Goal: Transaction & Acquisition: Purchase product/service

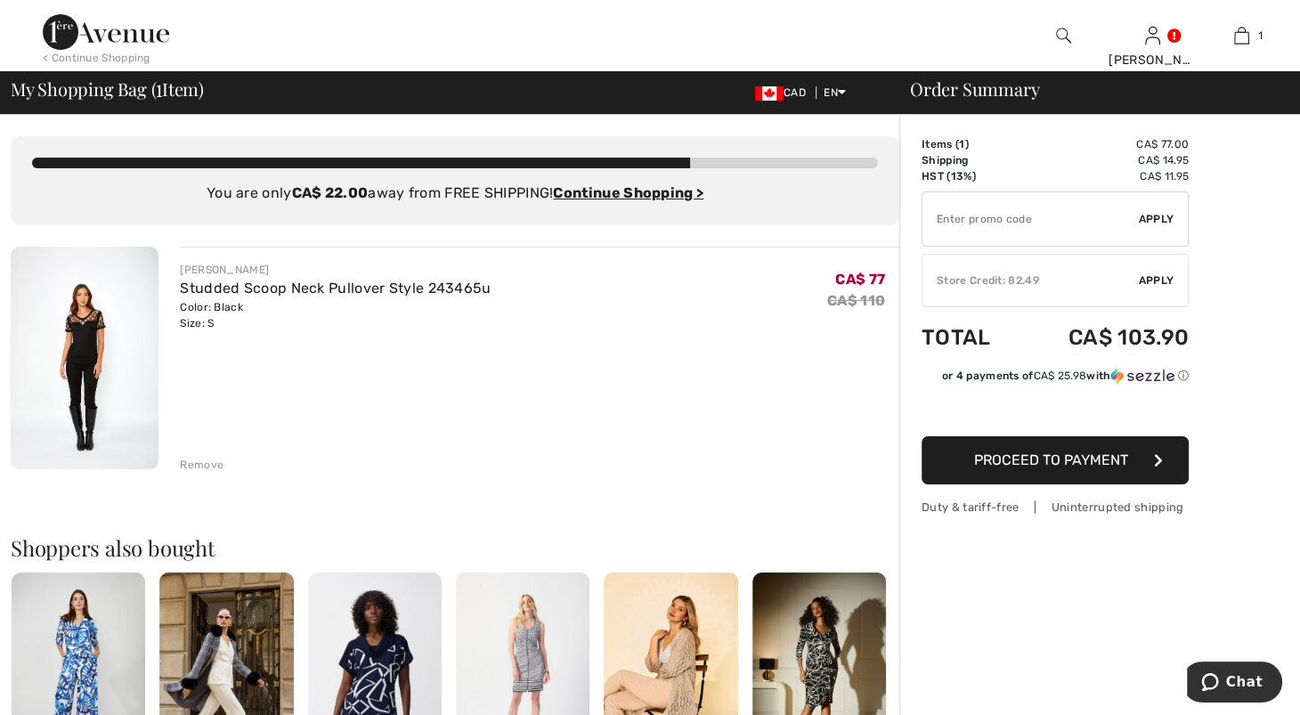
click at [73, 388] on img at bounding box center [85, 358] width 148 height 223
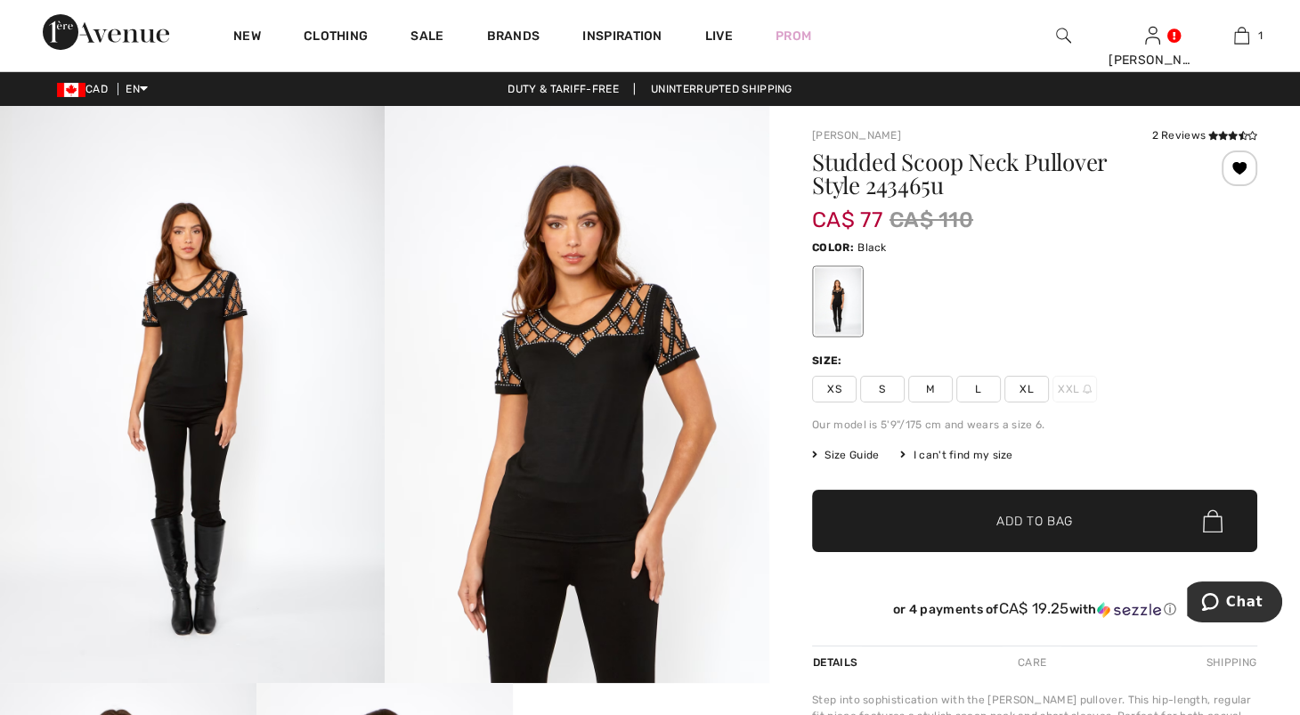
click at [529, 435] on img at bounding box center [577, 394] width 385 height 577
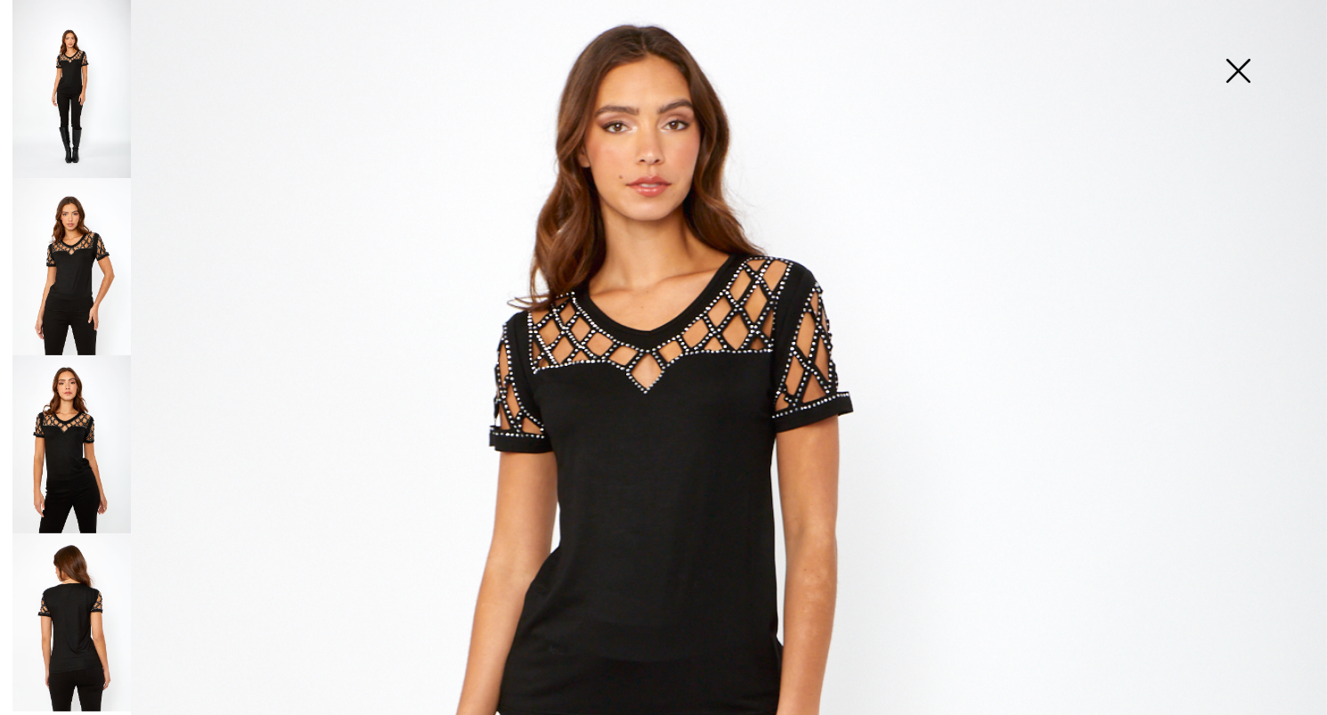
scroll to position [273, 0]
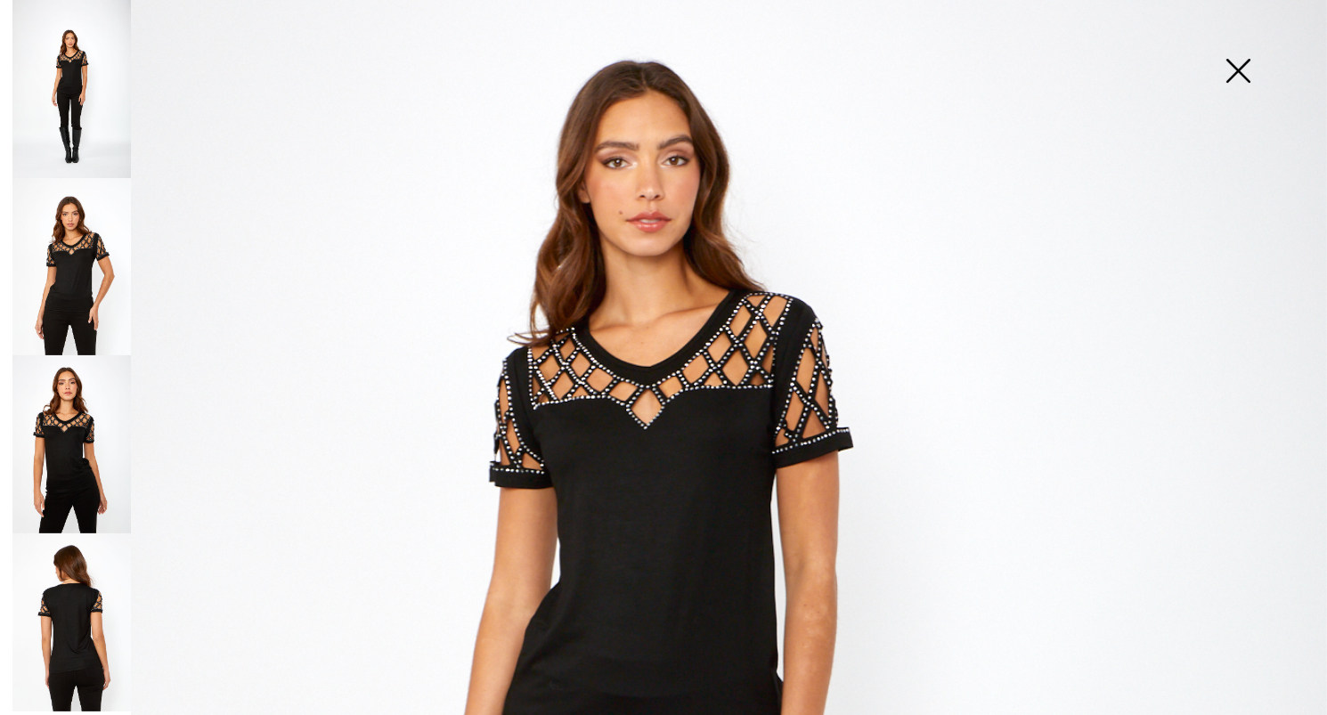
click at [95, 289] on img at bounding box center [71, 267] width 118 height 178
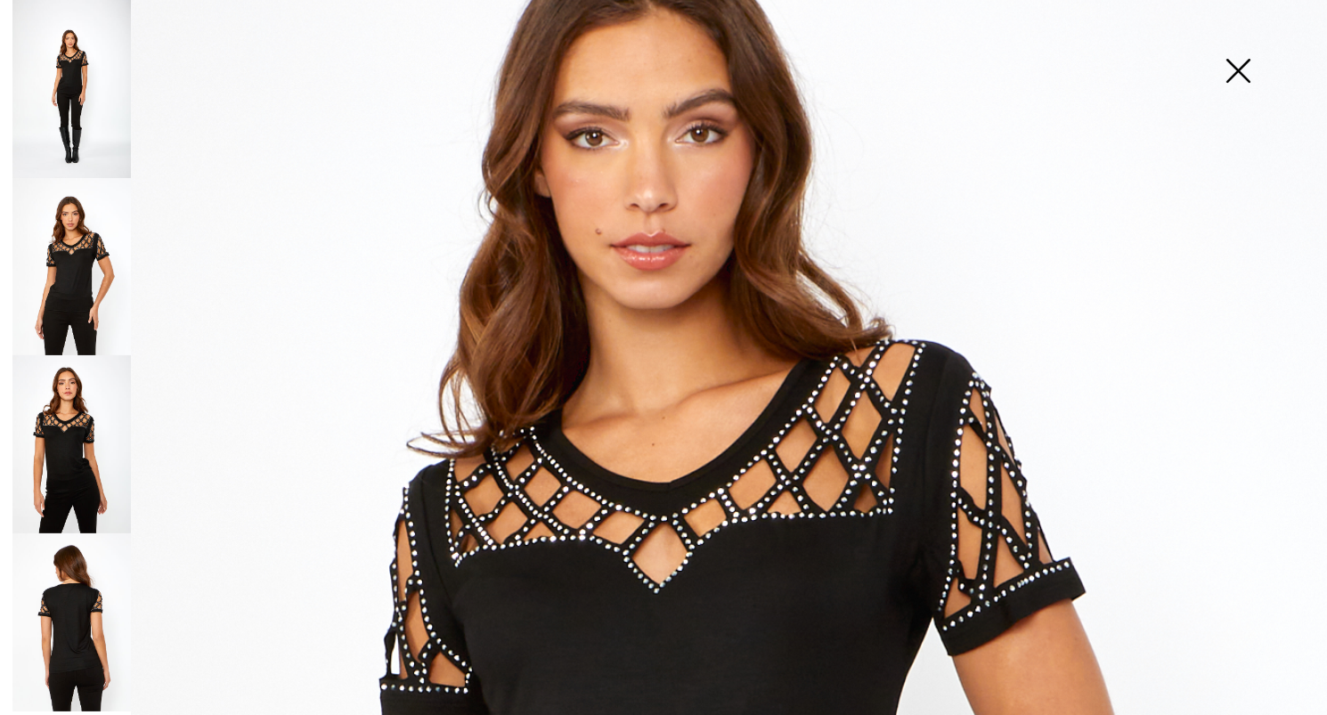
click at [94, 290] on img at bounding box center [71, 267] width 118 height 178
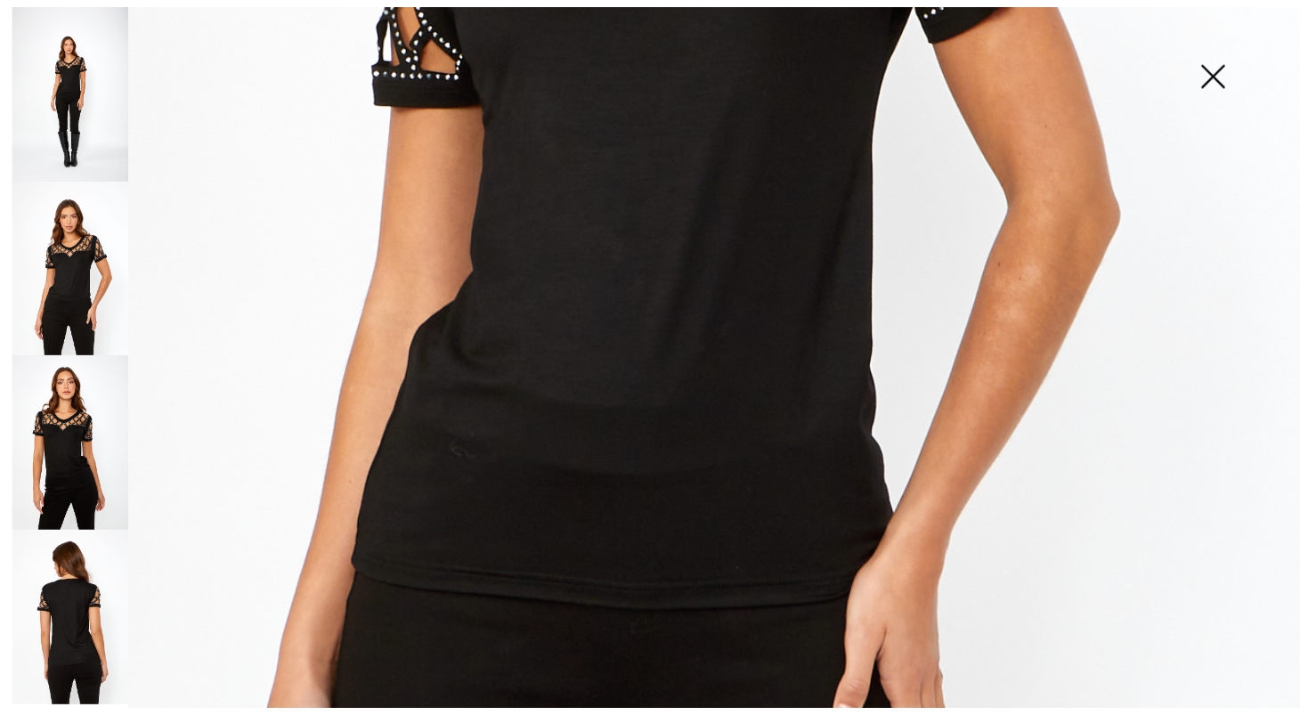
scroll to position [542, 0]
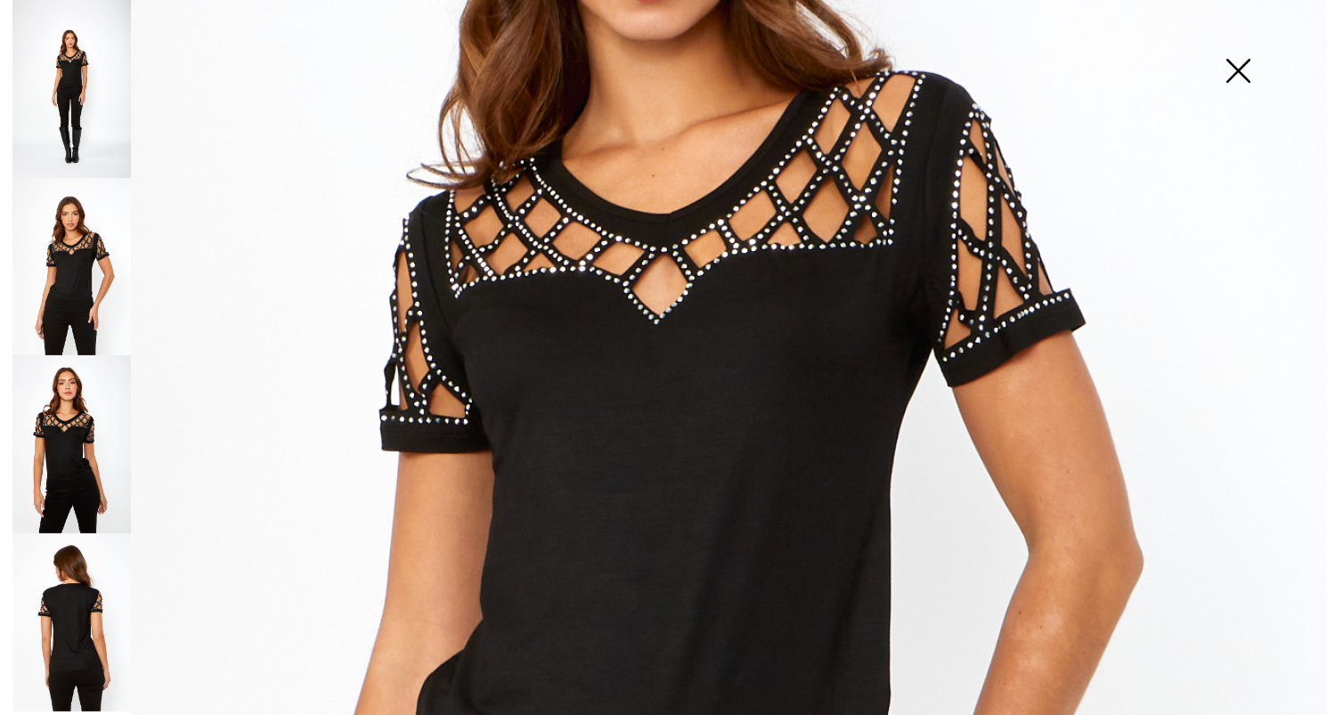
click at [1249, 69] on img at bounding box center [1237, 73] width 89 height 92
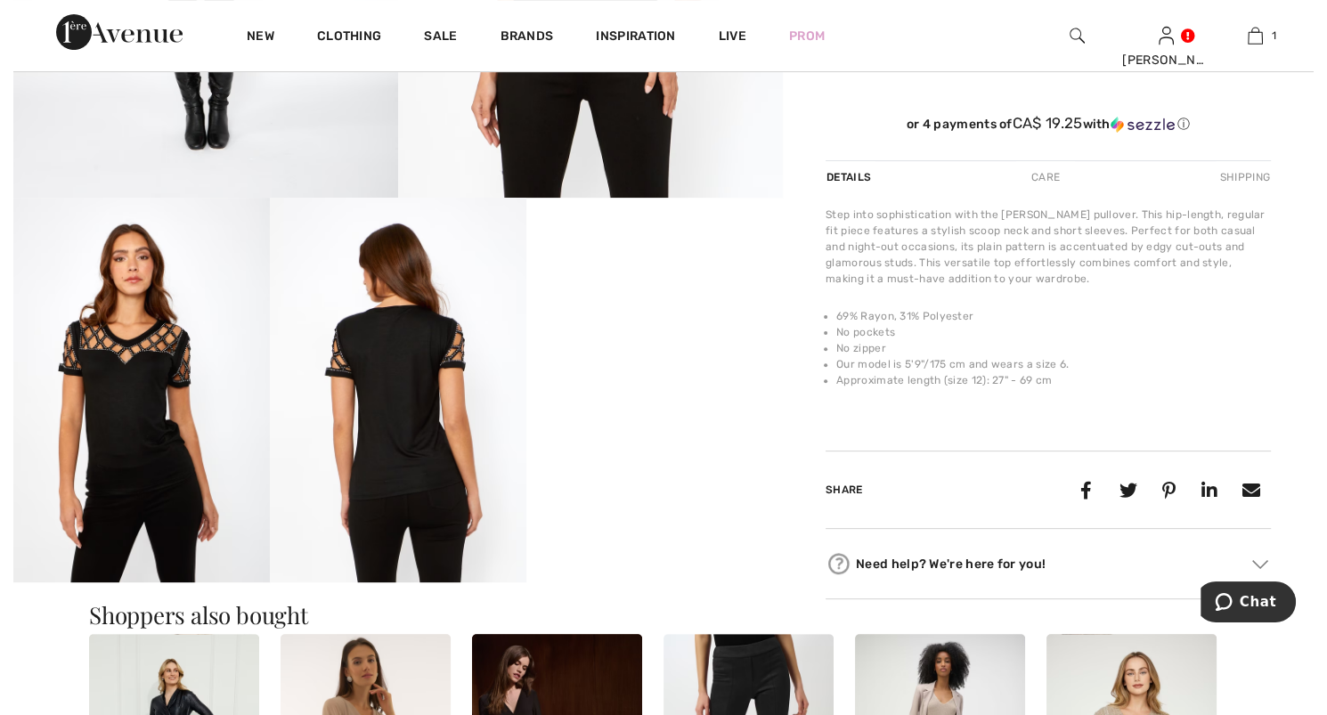
scroll to position [0, 0]
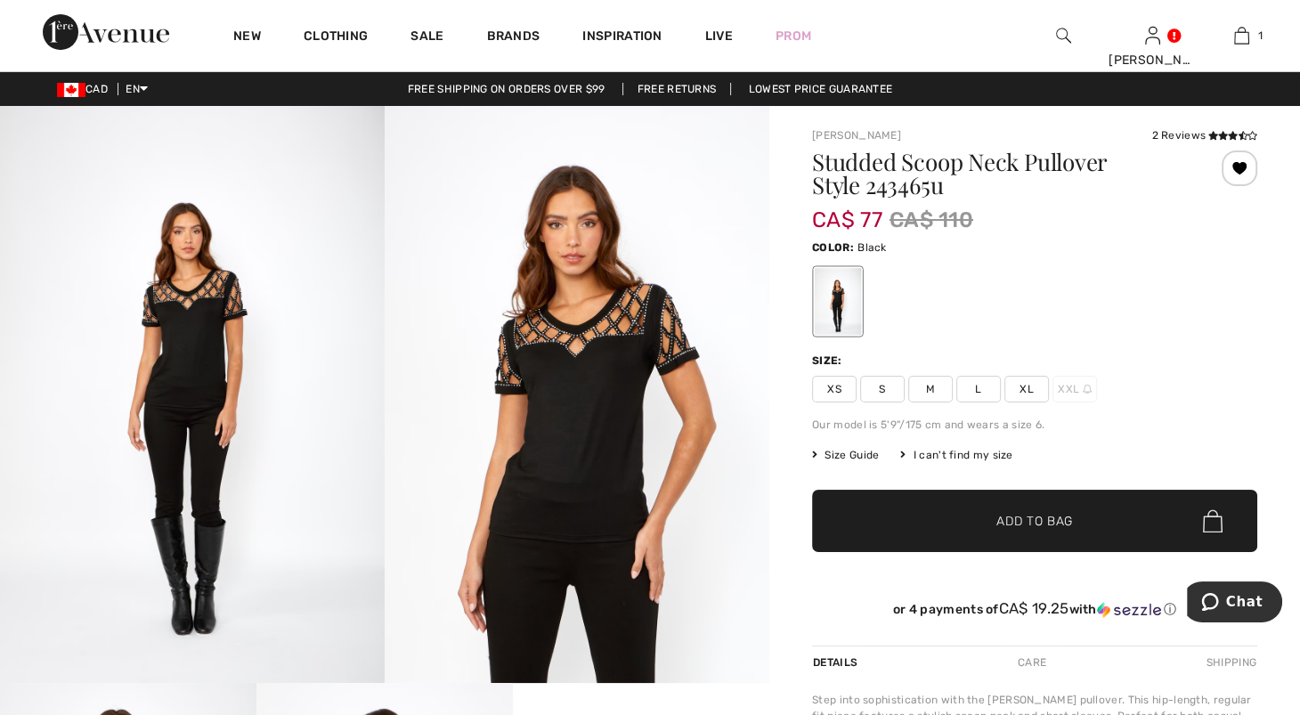
click at [606, 438] on img at bounding box center [577, 394] width 385 height 577
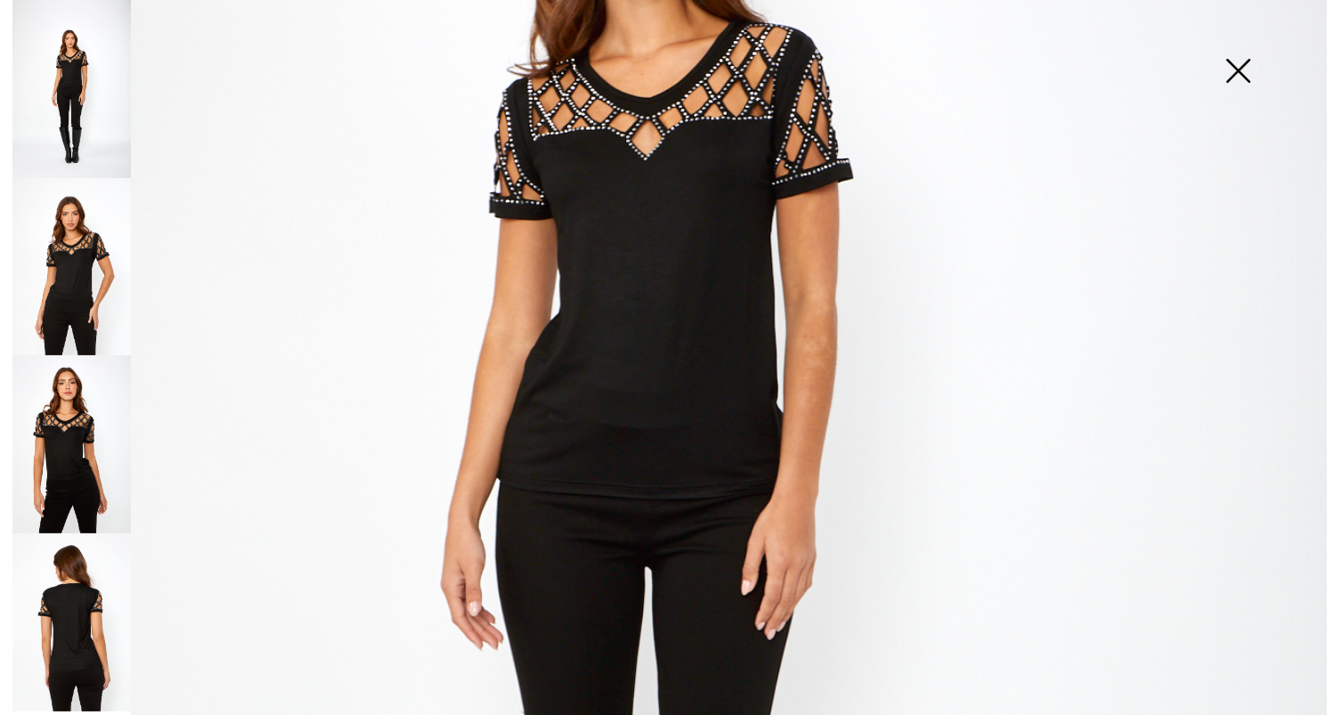
click at [59, 612] on img at bounding box center [71, 622] width 118 height 178
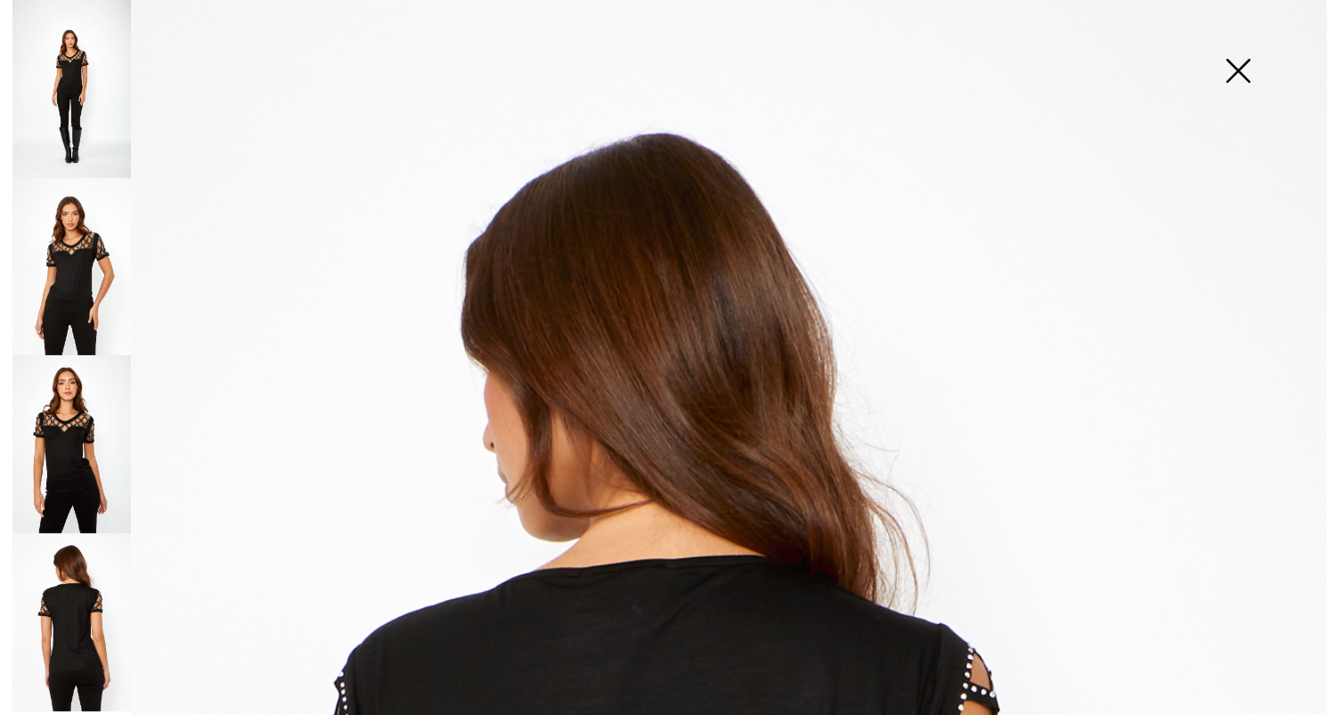
click at [52, 291] on img at bounding box center [71, 267] width 118 height 178
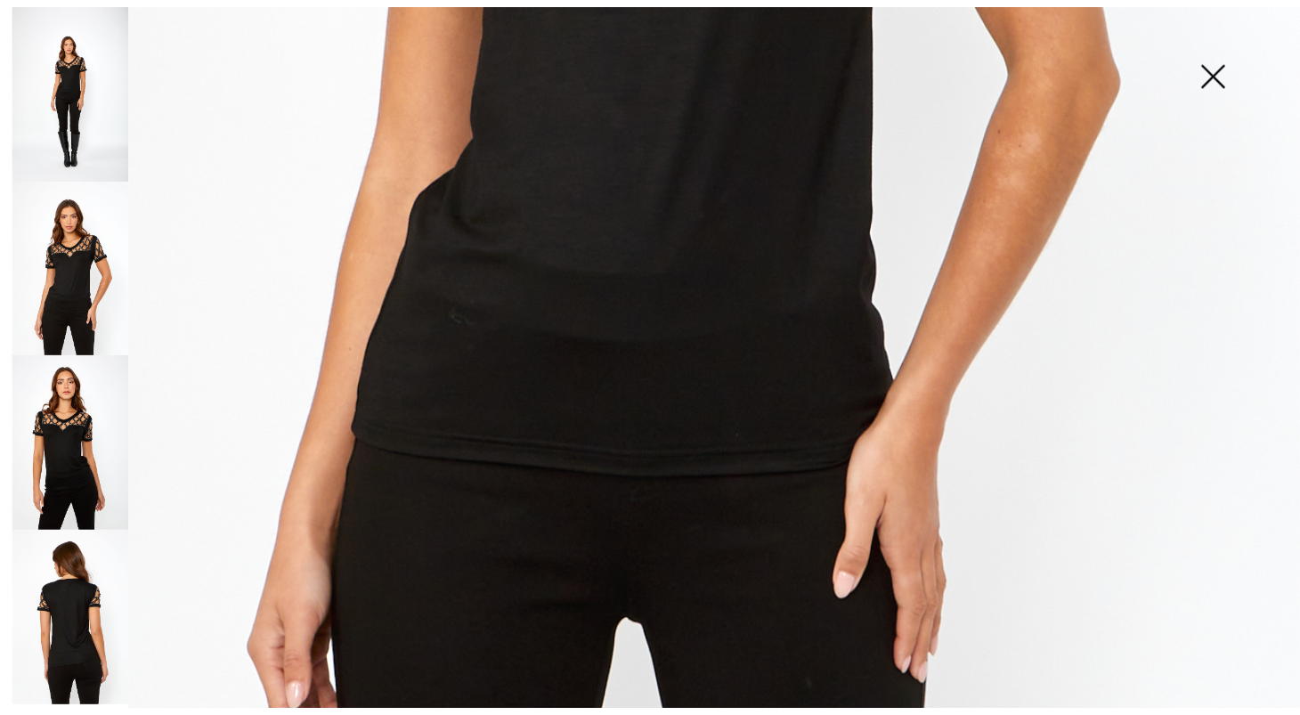
scroll to position [136, 0]
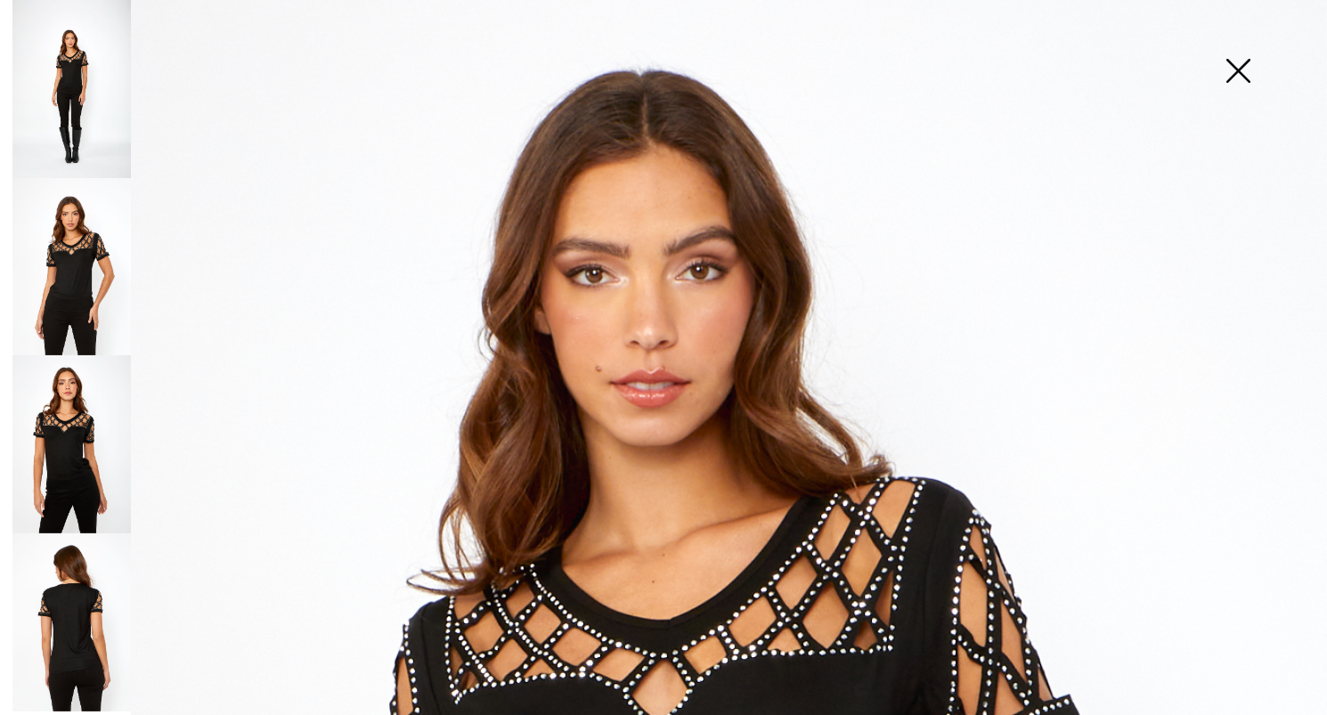
click at [1239, 72] on img at bounding box center [1237, 73] width 89 height 92
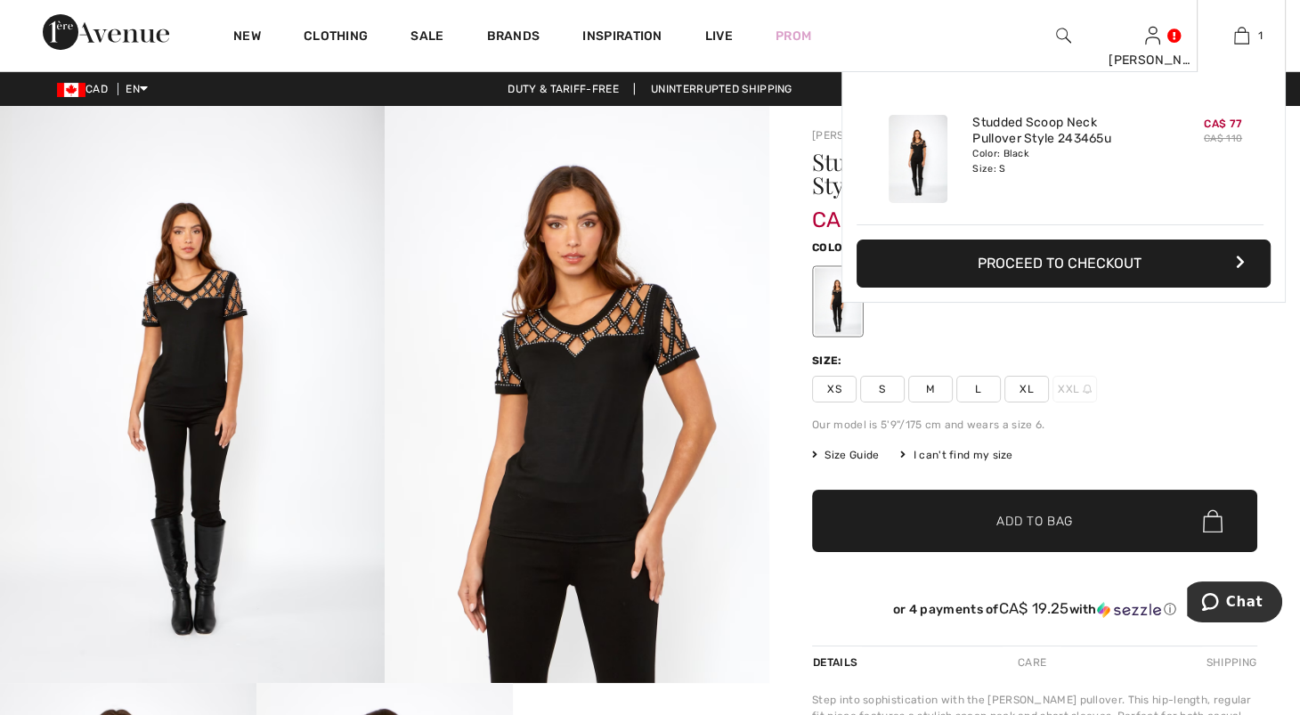
drag, startPoint x: 1114, startPoint y: 258, endPoint x: 1113, endPoint y: 267, distance: 8.9
click at [1113, 266] on div "Added to Bag Frank Lyman Studded Scoop Neck Pullover Style 243465u CA$ 77 CA$ 1…" at bounding box center [1064, 187] width 444 height 232
click at [1118, 279] on button "Proceed to Checkout" at bounding box center [1064, 264] width 414 height 48
click at [1123, 288] on button "Proceed to Checkout" at bounding box center [1064, 264] width 414 height 48
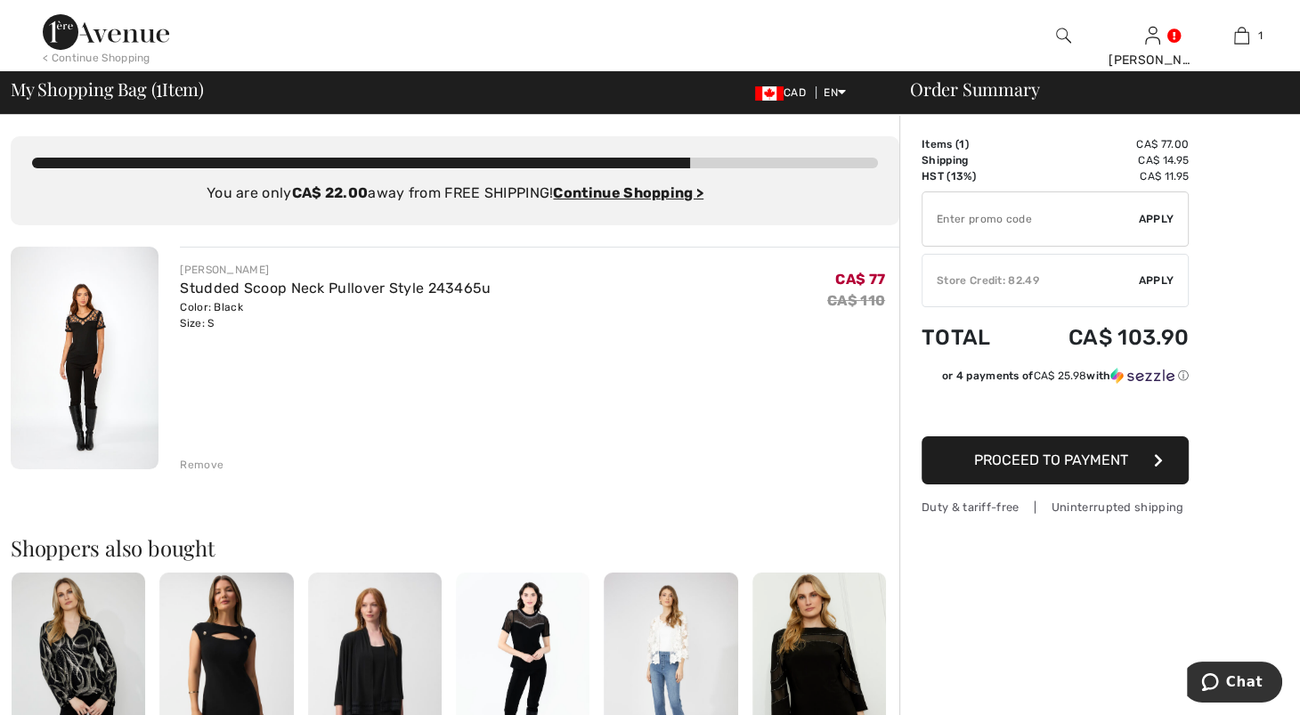
click at [1154, 290] on div "✔ Store Credit: 82.49 Apply Remove" at bounding box center [1055, 280] width 267 height 53
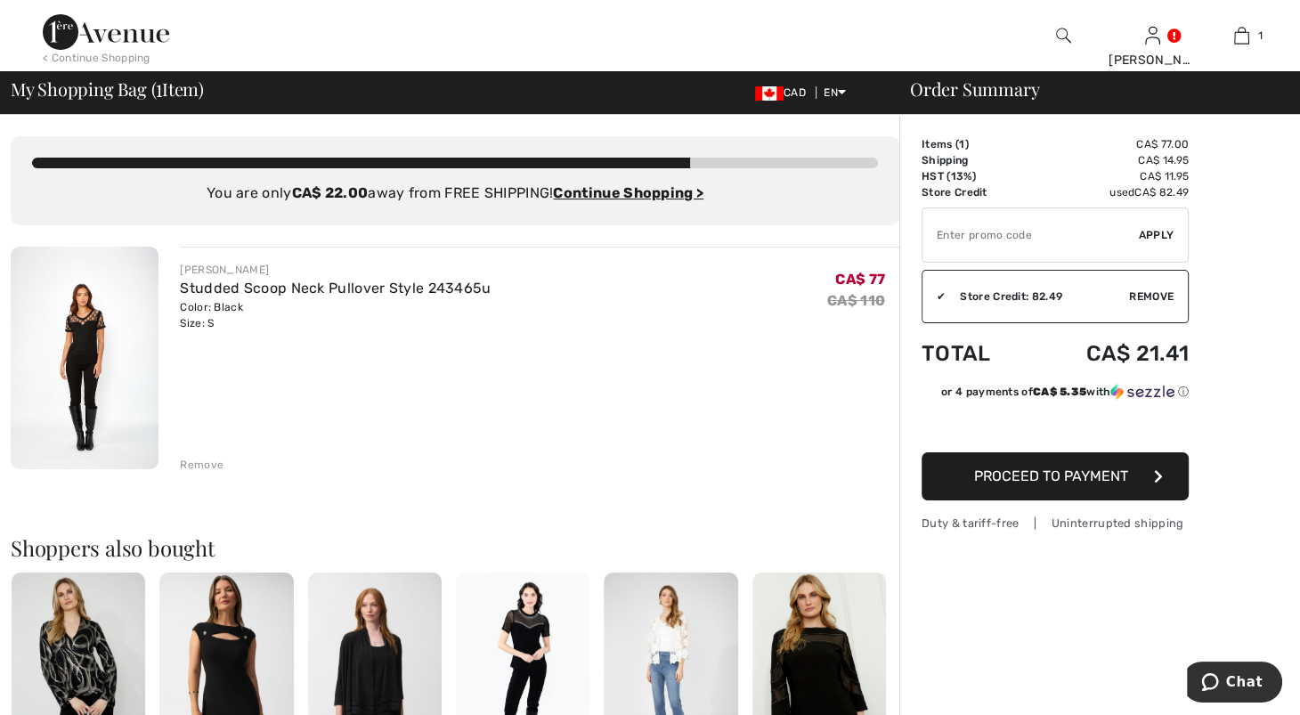
click at [85, 367] on img at bounding box center [85, 358] width 148 height 223
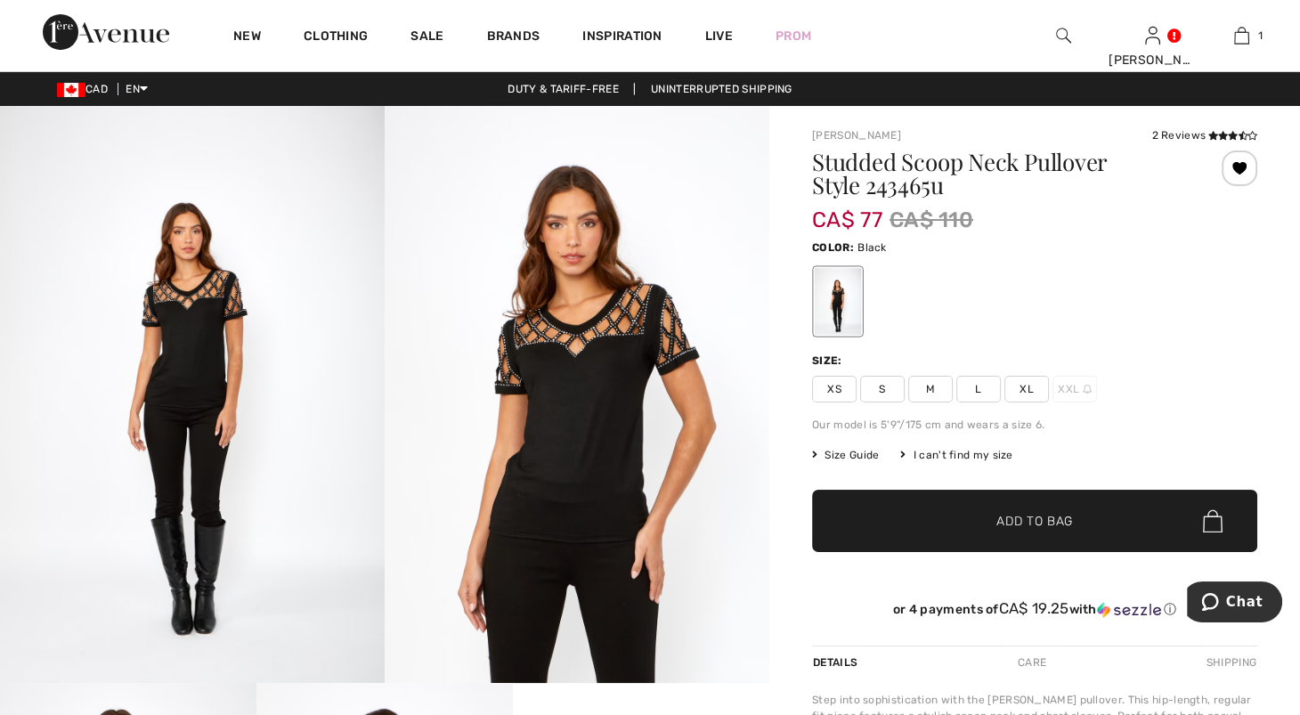
click at [174, 346] on img at bounding box center [192, 394] width 385 height 577
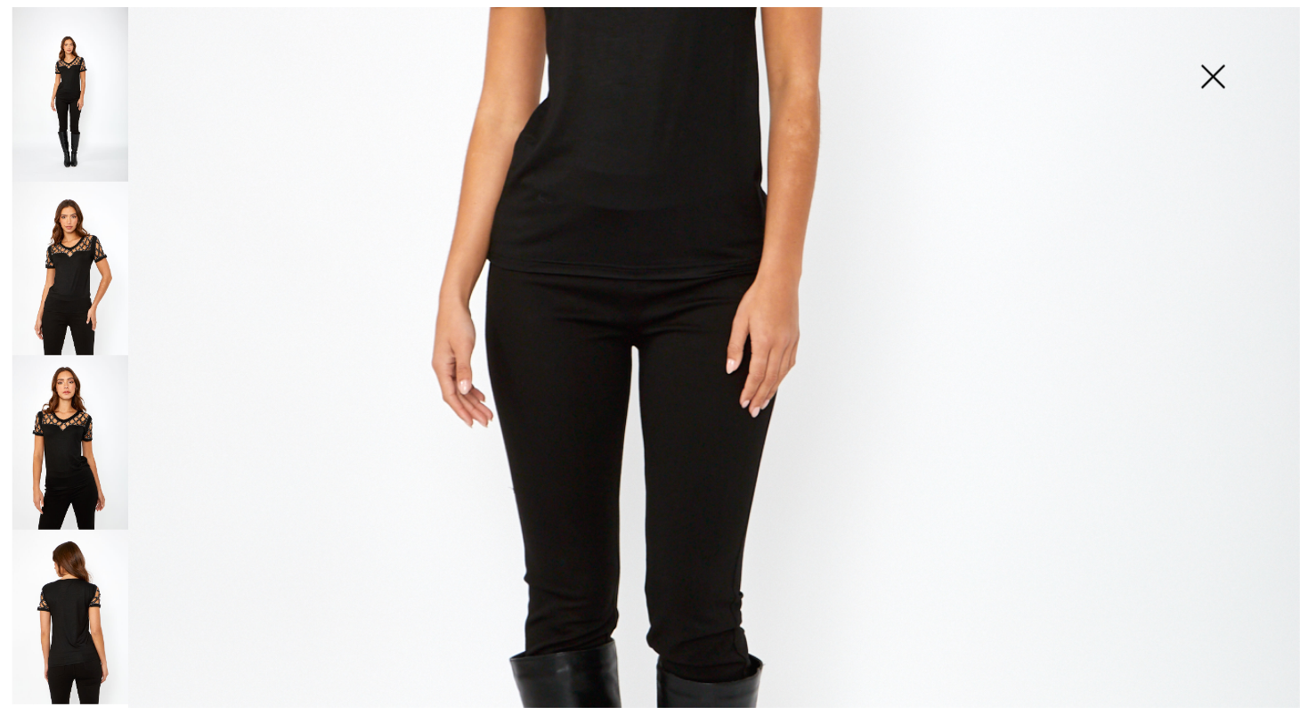
scroll to position [304, 0]
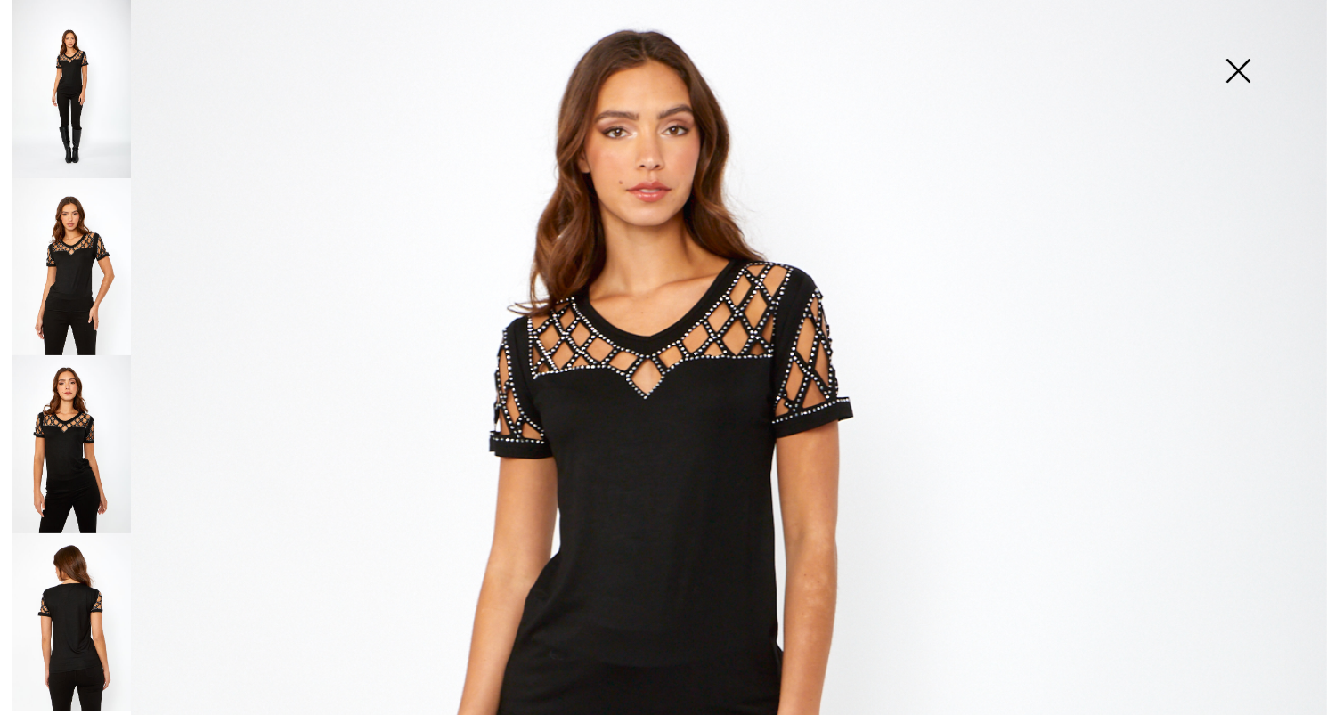
click at [1246, 81] on img at bounding box center [1237, 73] width 89 height 92
